Goal: Information Seeking & Learning: Learn about a topic

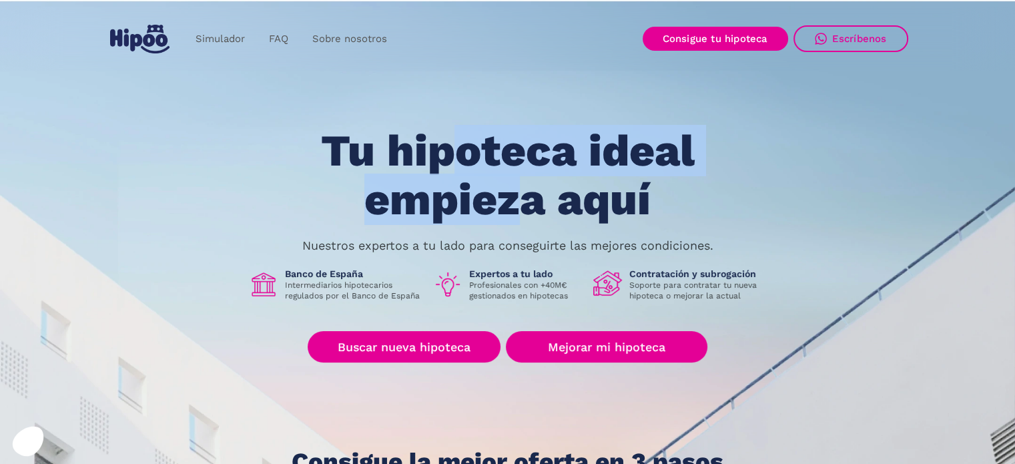
drag, startPoint x: 450, startPoint y: 161, endPoint x: 523, endPoint y: 207, distance: 85.5
click at [523, 207] on h1 "Tu hipoteca ideal empieza aquí" at bounding box center [507, 175] width 506 height 97
drag, startPoint x: 455, startPoint y: 222, endPoint x: 434, endPoint y: 228, distance: 21.5
click at [454, 223] on h1 "Tu hipoteca ideal empieza aquí" at bounding box center [507, 175] width 506 height 97
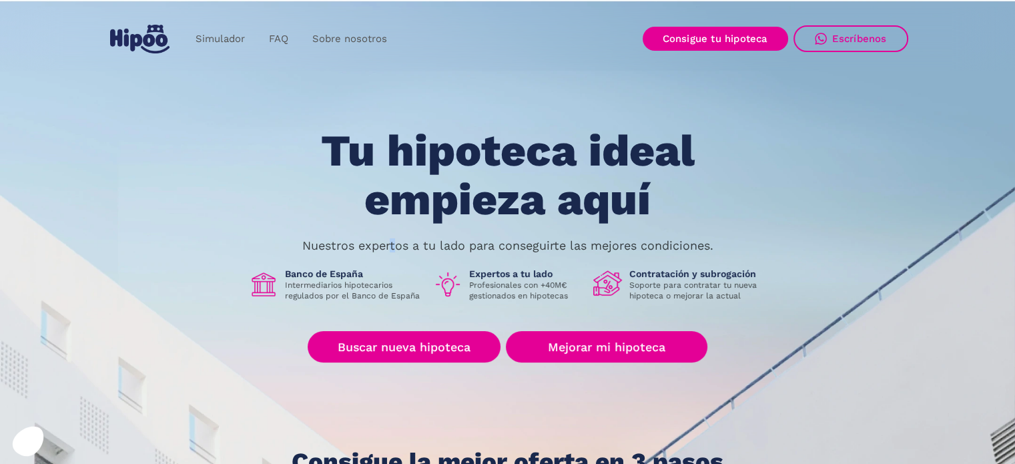
click at [391, 251] on p "Nuestros expertos a tu lado para conseguirte las mejores condiciones." at bounding box center [507, 245] width 411 height 11
drag, startPoint x: 448, startPoint y: 243, endPoint x: 597, endPoint y: 244, distance: 149.5
click at [597, 244] on p "Nuestros expertos a tu lado para conseguirte las mejores condiciones." at bounding box center [507, 245] width 411 height 11
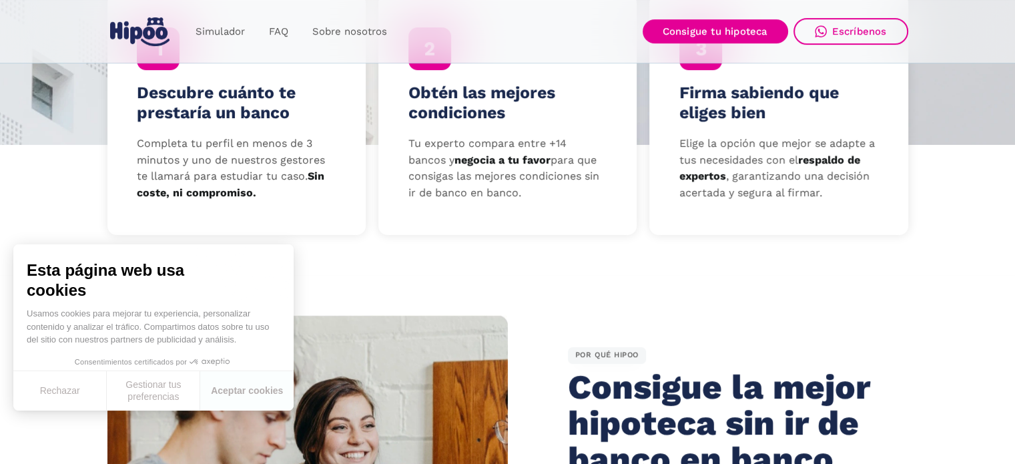
scroll to position [534, 0]
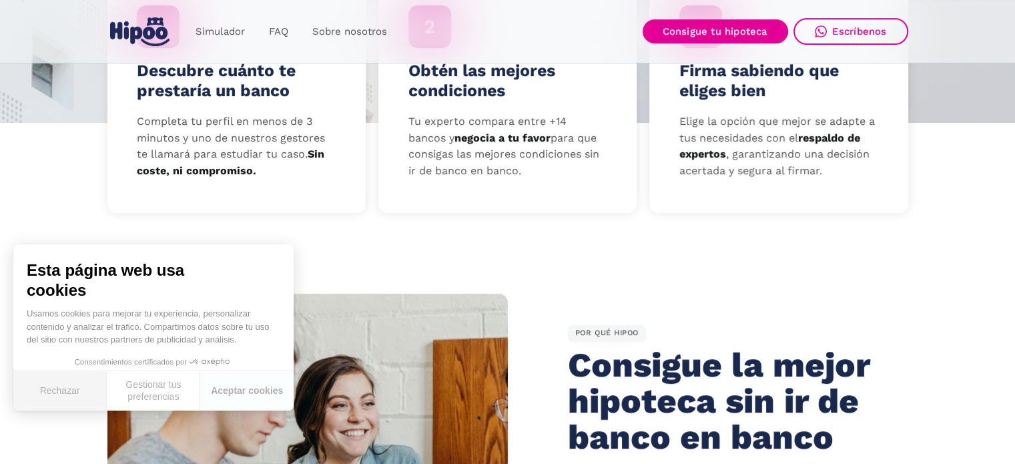
click at [92, 389] on button "Rechazar" at bounding box center [59, 390] width 93 height 39
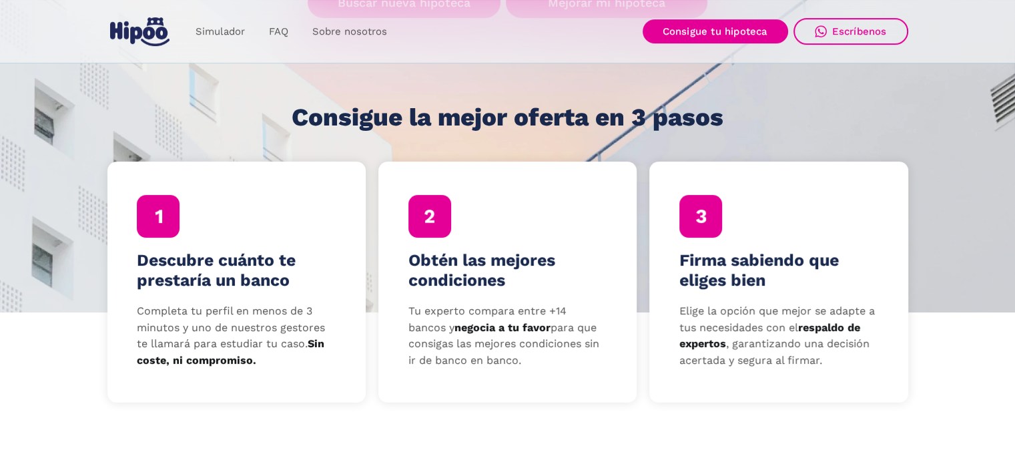
scroll to position [334, 0]
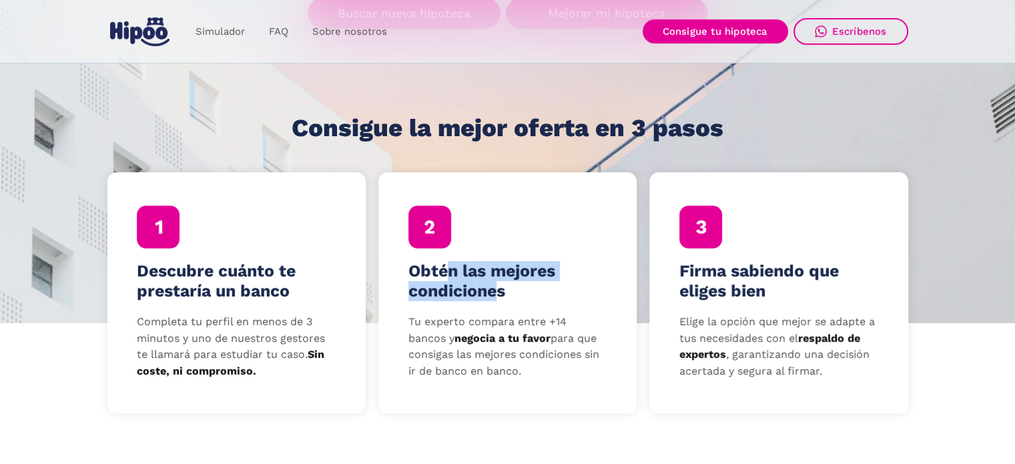
drag, startPoint x: 449, startPoint y: 273, endPoint x: 493, endPoint y: 292, distance: 47.2
click at [493, 292] on h4 "Obtén las mejores condiciones" at bounding box center [507, 281] width 199 height 40
drag, startPoint x: 490, startPoint y: 325, endPoint x: 537, endPoint y: 366, distance: 61.5
click at [537, 366] on p "Tu experto compara entre +14 bancos y negocia a tu favor para que consigas las …" at bounding box center [507, 347] width 199 height 66
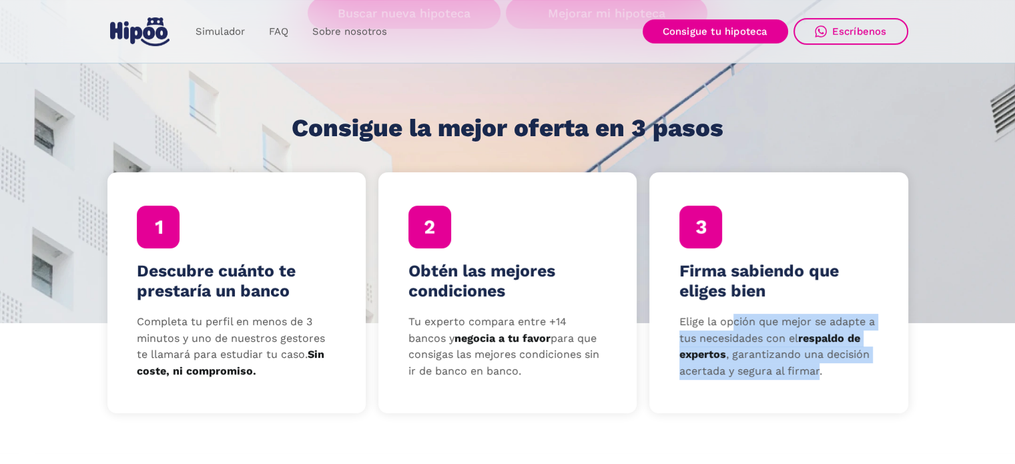
drag, startPoint x: 735, startPoint y: 323, endPoint x: 819, endPoint y: 370, distance: 96.5
click at [819, 370] on p "Elige la opción que mejor se adapte a tus necesidades con el respaldo de expert…" at bounding box center [778, 347] width 199 height 66
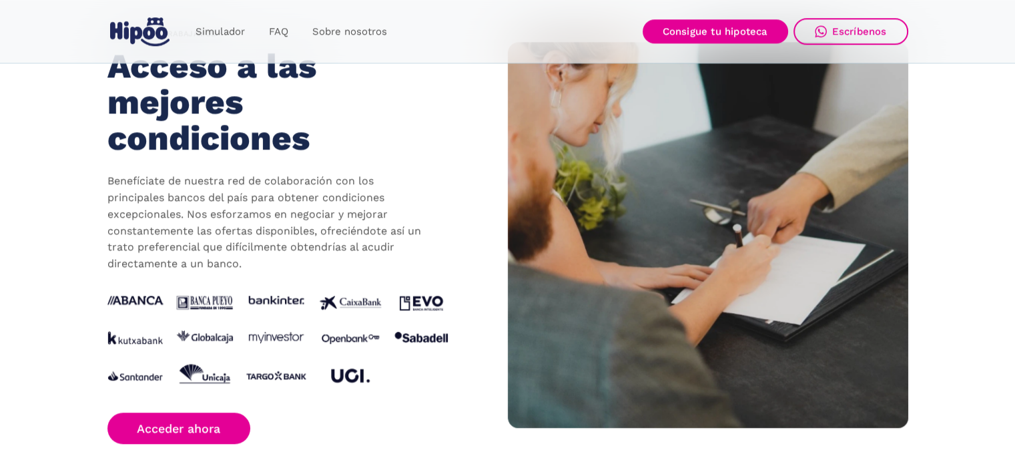
scroll to position [1268, 0]
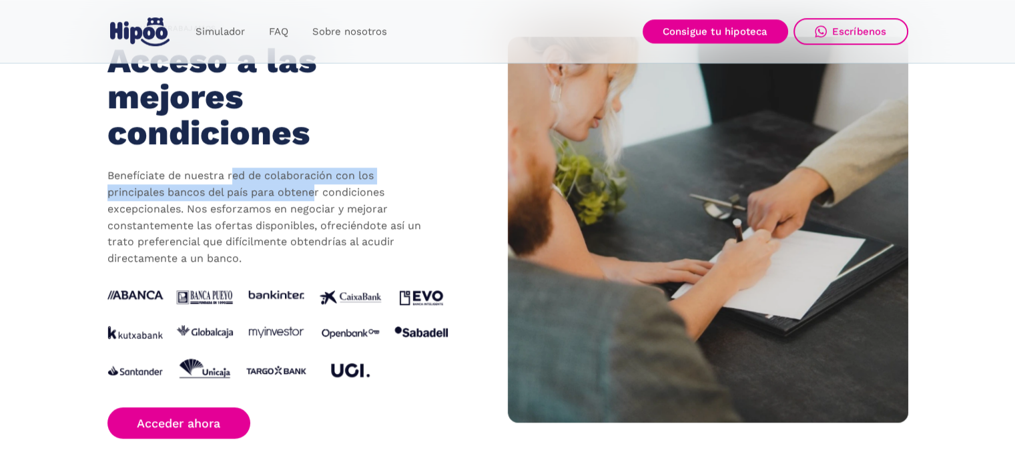
drag, startPoint x: 232, startPoint y: 178, endPoint x: 318, endPoint y: 188, distance: 85.9
click at [318, 188] on p "Benefíciate de nuestra red de colaboración con los principales bancos del país …" at bounding box center [267, 217] width 320 height 99
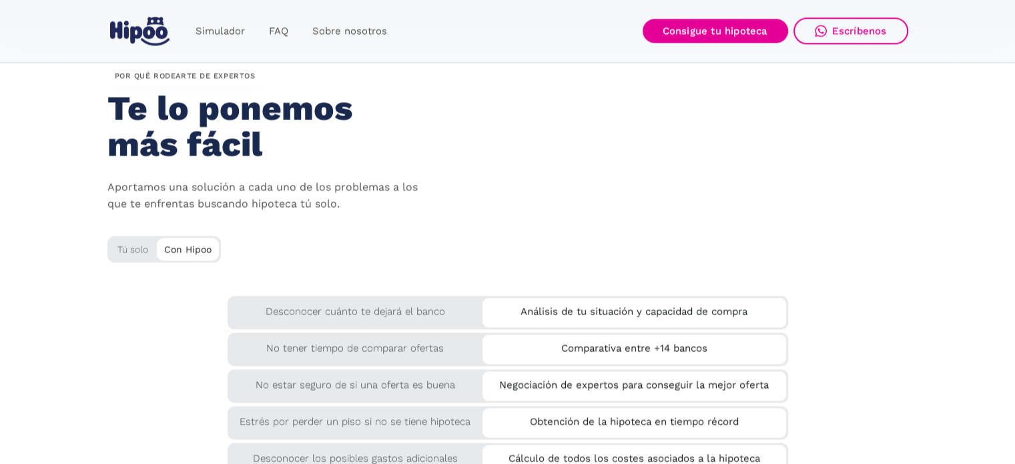
scroll to position [2136, 0]
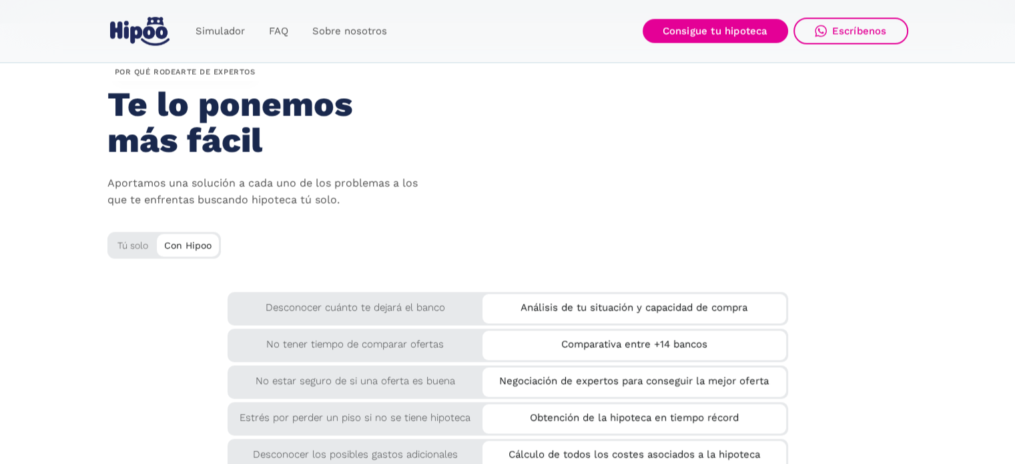
click at [134, 242] on div "Tú solo" at bounding box center [163, 243] width 113 height 22
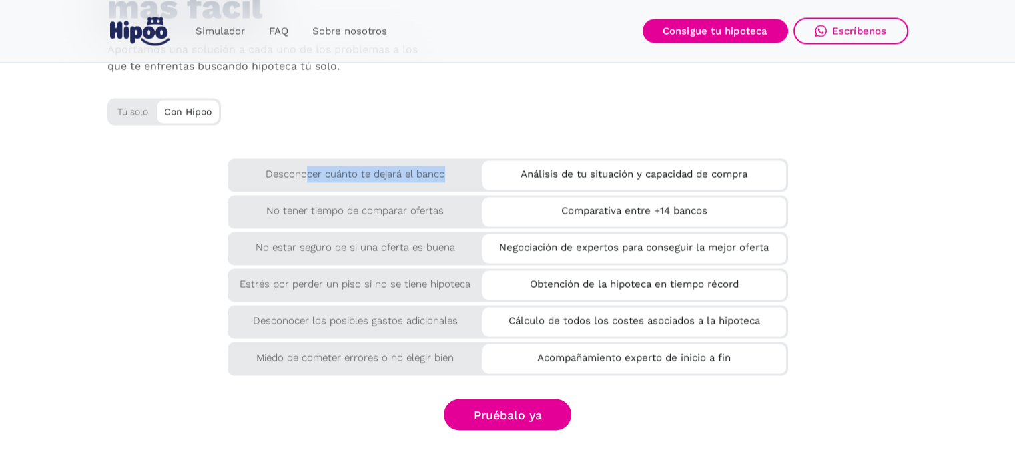
drag, startPoint x: 307, startPoint y: 173, endPoint x: 451, endPoint y: 172, distance: 144.1
click at [451, 172] on div "Desconocer cuánto te dejará el banco" at bounding box center [356, 170] width 256 height 24
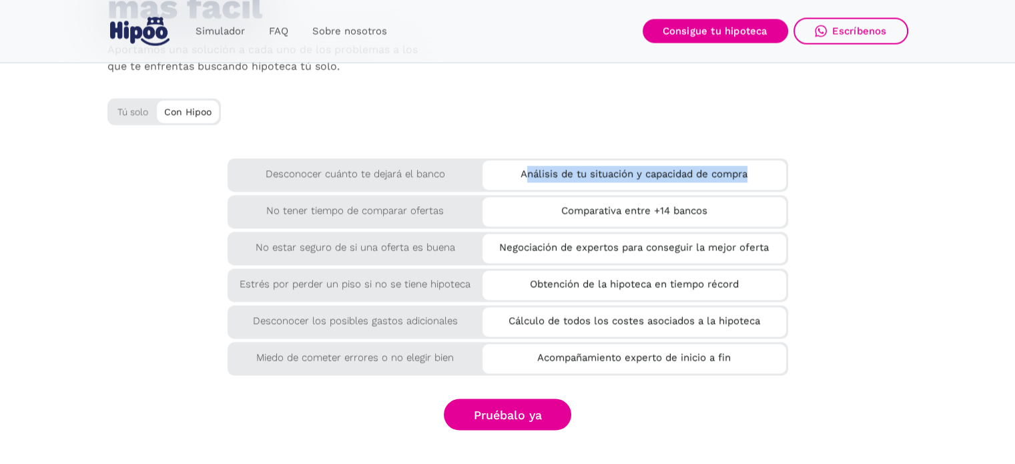
drag, startPoint x: 526, startPoint y: 172, endPoint x: 751, endPoint y: 180, distance: 225.0
click at [751, 180] on div "Análisis de tu situación y capacidad de compra" at bounding box center [634, 171] width 304 height 22
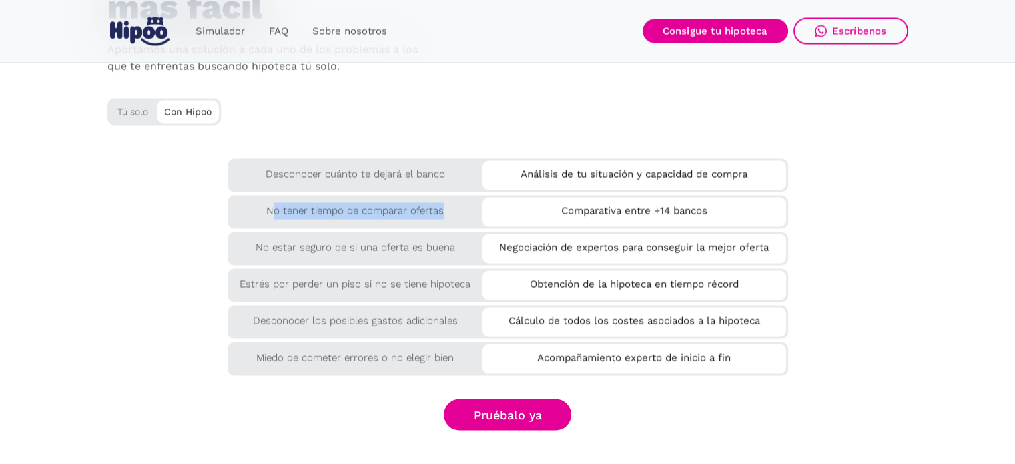
drag, startPoint x: 272, startPoint y: 210, endPoint x: 441, endPoint y: 214, distance: 168.9
click at [441, 214] on div "No tener tiempo de comparar ofertas" at bounding box center [356, 207] width 256 height 24
drag, startPoint x: 563, startPoint y: 214, endPoint x: 682, endPoint y: 222, distance: 119.1
click at [682, 222] on div "Comparativa entre +14 bancos" at bounding box center [634, 211] width 304 height 29
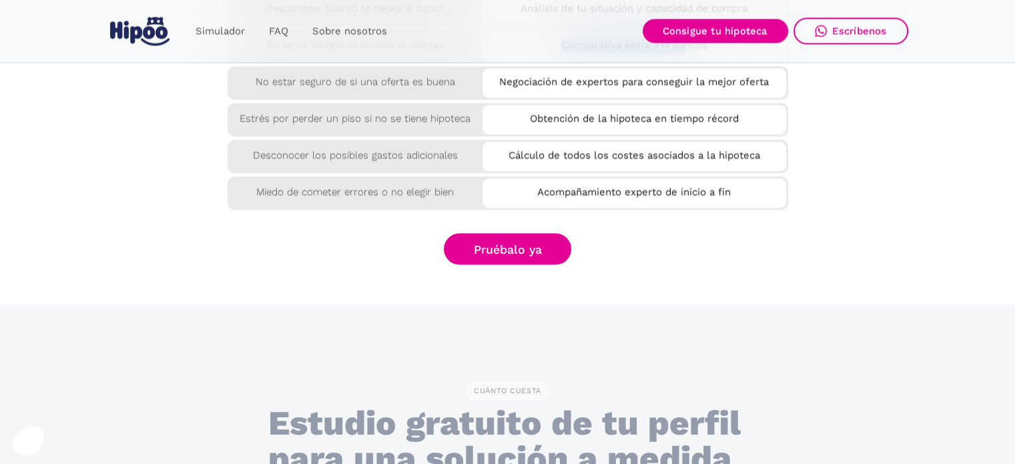
scroll to position [2603, 0]
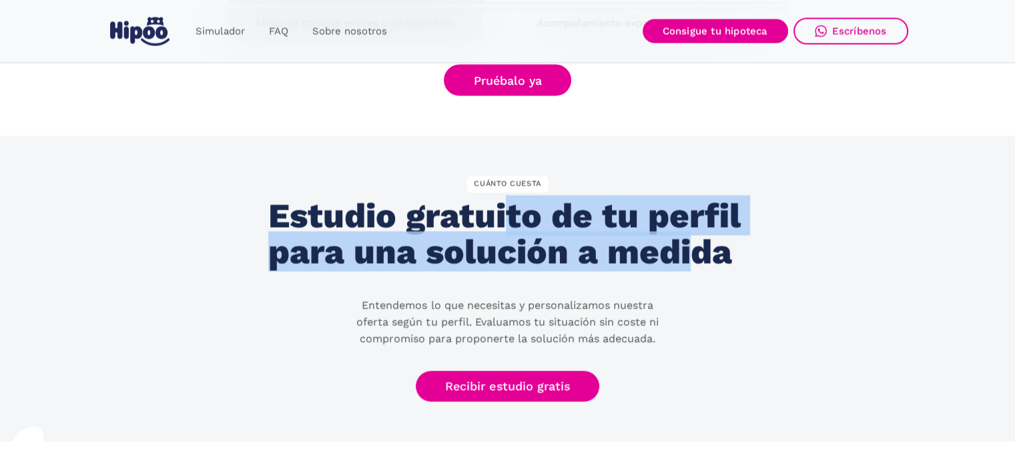
drag, startPoint x: 561, startPoint y: 229, endPoint x: 698, endPoint y: 250, distance: 139.1
click at [698, 250] on h2 "Estudio gratuito de tu perfil para una solución a medida" at bounding box center [507, 234] width 478 height 72
click at [699, 250] on h2 "Estudio gratuito de tu perfil para una solución a medida" at bounding box center [507, 234] width 478 height 72
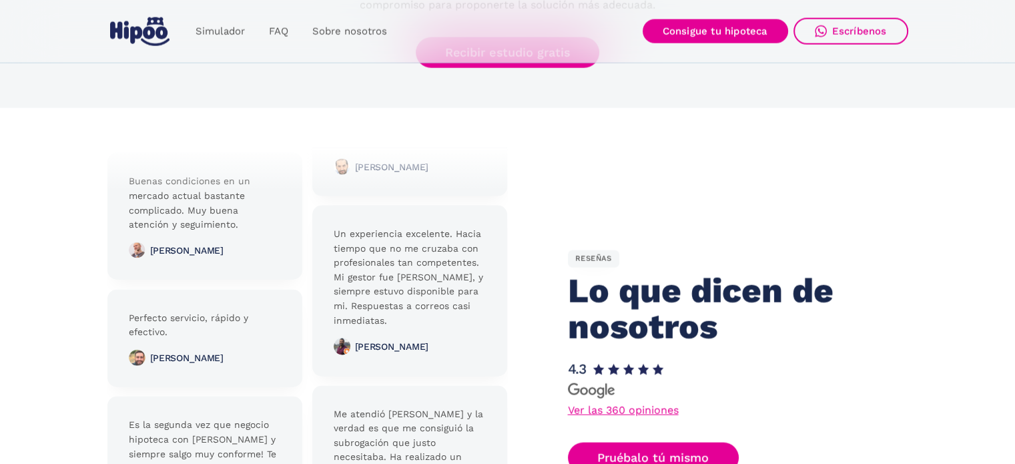
scroll to position [3003, 0]
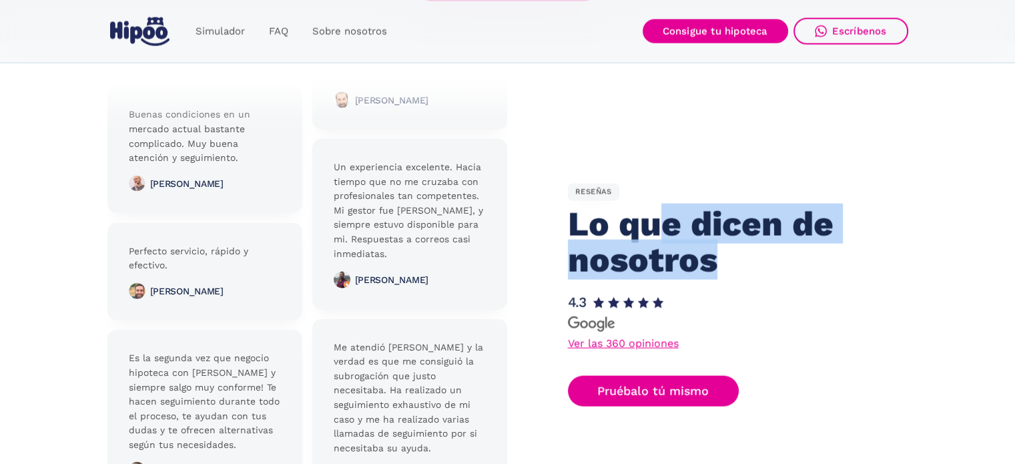
drag, startPoint x: 698, startPoint y: 233, endPoint x: 712, endPoint y: 258, distance: 29.0
click at [712, 258] on h2 "Lo que dicen de nosotros" at bounding box center [722, 242] width 308 height 72
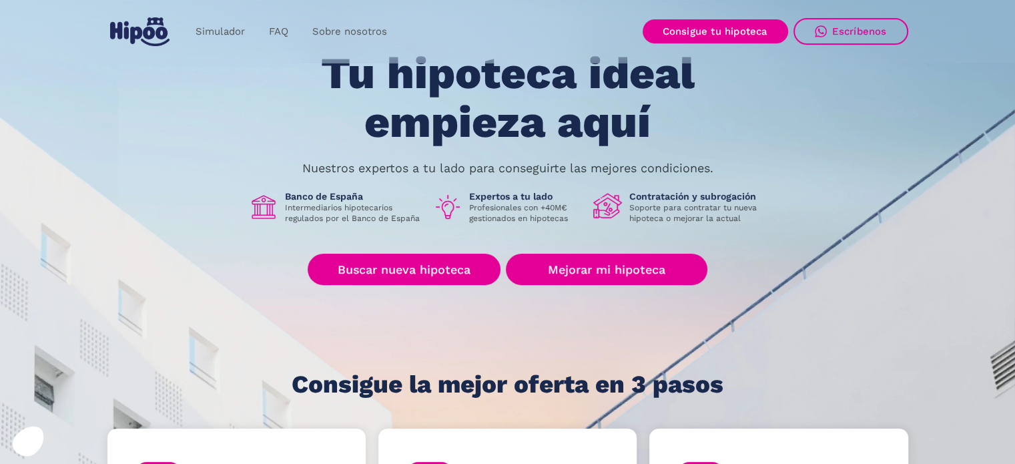
scroll to position [0, 0]
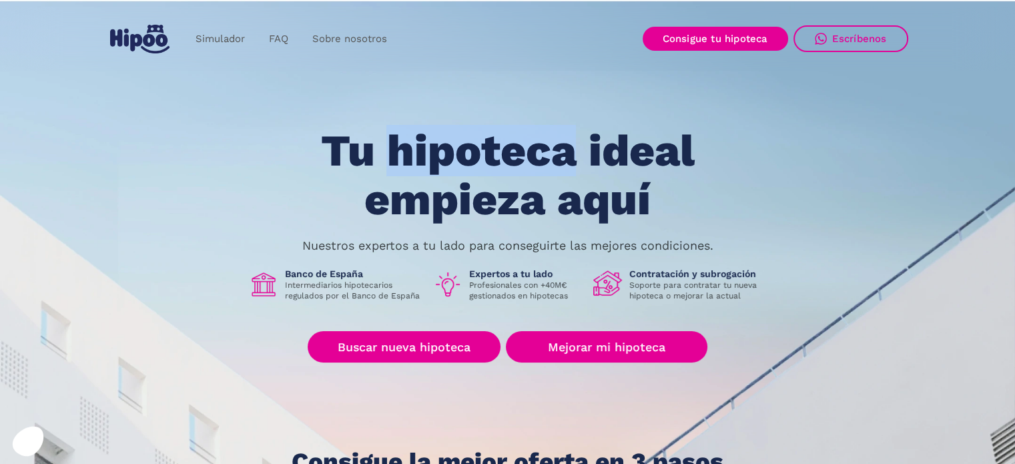
drag, startPoint x: 387, startPoint y: 169, endPoint x: 579, endPoint y: 163, distance: 192.3
click at [579, 163] on h1 "Tu hipoteca ideal empieza aquí" at bounding box center [507, 175] width 506 height 97
click at [579, 164] on h1 "Tu hipoteca ideal empieza aquí" at bounding box center [507, 175] width 506 height 97
click at [132, 42] on img "home" at bounding box center [139, 39] width 59 height 29
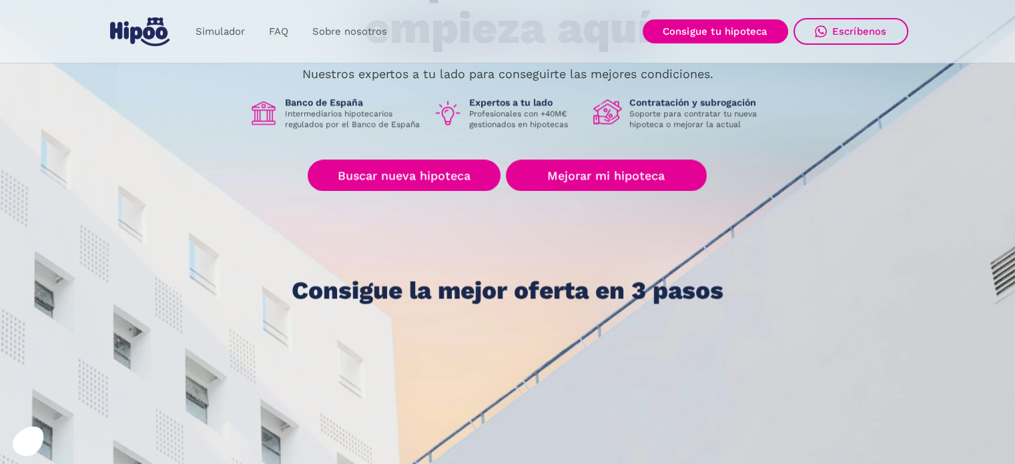
scroll to position [200, 0]
